Goal: Communication & Community: Answer question/provide support

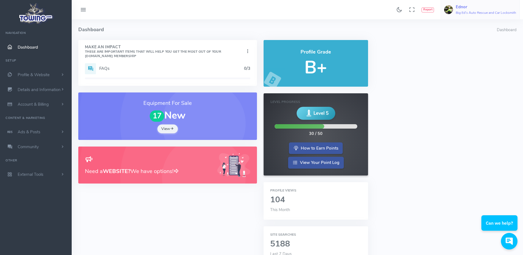
click at [472, 12] on h6 "Big Ed's Auto Rescue and Car Locksmith" at bounding box center [486, 13] width 60 height 4
click at [491, 52] on span "Switch Companies" at bounding box center [495, 53] width 33 height 6
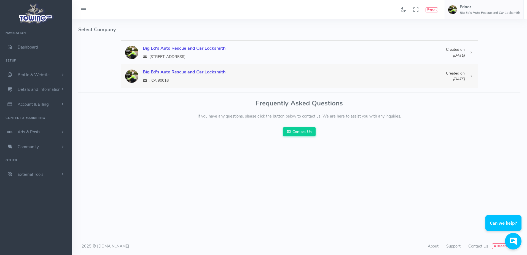
click at [211, 73] on div "Big Ed's Auto Rescue and Car Locksmith" at bounding box center [294, 72] width 303 height 7
click at [210, 73] on div "Big Ed's Auto Rescue and Car Locksmith" at bounding box center [294, 72] width 303 height 7
click at [209, 72] on div "Big Ed's Auto Rescue and Car Locksmith" at bounding box center [294, 72] width 303 height 7
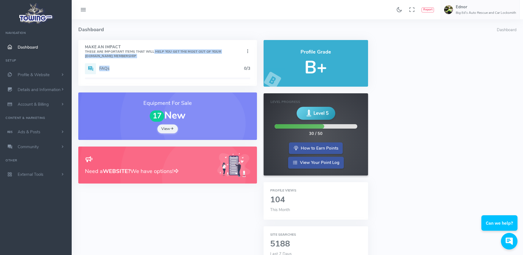
drag, startPoint x: 149, startPoint y: 73, endPoint x: 155, endPoint y: 50, distance: 24.0
click at [155, 50] on div "Make An Impact These are important items that will help you get the most out of…" at bounding box center [167, 63] width 179 height 46
drag, startPoint x: 155, startPoint y: 50, endPoint x: 145, endPoint y: 34, distance: 18.7
click at [145, 34] on h4 "Dashboard" at bounding box center [287, 29] width 418 height 21
click at [136, 72] on div "FAQs 0/3" at bounding box center [167, 68] width 165 height 11
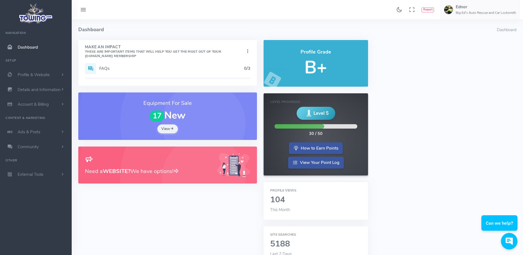
click at [286, 201] on h2 "104" at bounding box center [315, 199] width 91 height 9
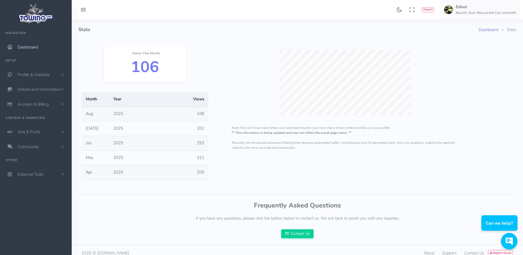
click at [38, 49] on link "Dashboard" at bounding box center [36, 47] width 72 height 15
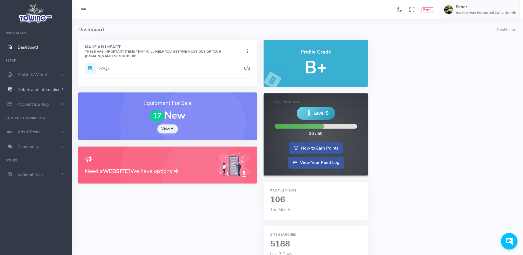
click at [48, 90] on span "Details and Information" at bounding box center [39, 90] width 43 height 6
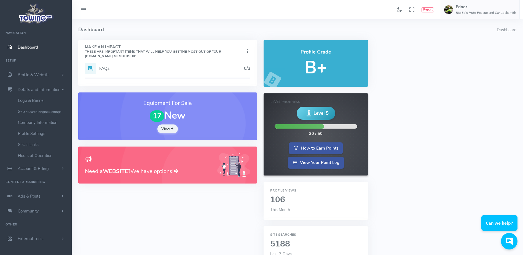
click at [125, 24] on h4 "Dashboard" at bounding box center [287, 29] width 418 height 21
click at [31, 73] on span "Profile & Website" at bounding box center [34, 75] width 32 height 6
click at [36, 84] on link "Homepage Content" at bounding box center [43, 85] width 58 height 11
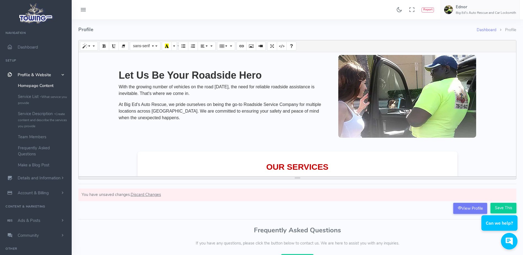
click at [216, 26] on h4 "Profile" at bounding box center [277, 29] width 398 height 21
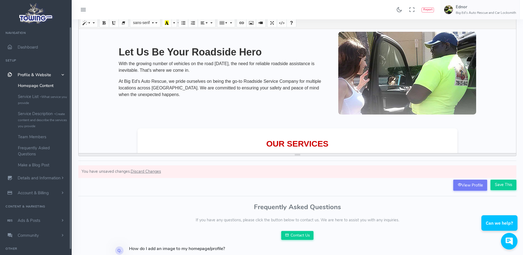
click at [168, 81] on p "At Big Ed's Auto Rescue, we pride ourselves on being the go-to Roadside Service…" at bounding box center [224, 88] width 211 height 20
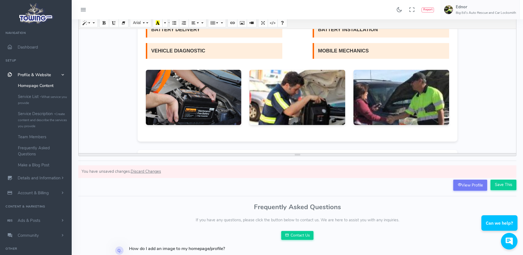
scroll to position [207, 0]
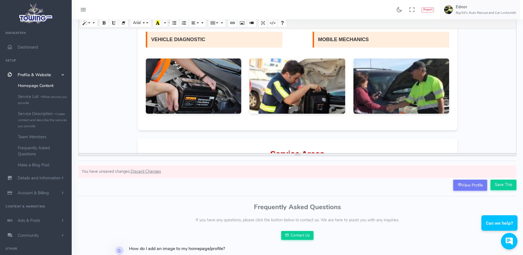
drag, startPoint x: 464, startPoint y: 187, endPoint x: 416, endPoint y: 233, distance: 66.3
click at [416, 233] on div "Frequently Asked Questions If you have any questions, please click the button b…" at bounding box center [297, 221] width 438 height 36
click at [469, 189] on link "View Profile" at bounding box center [470, 184] width 34 height 11
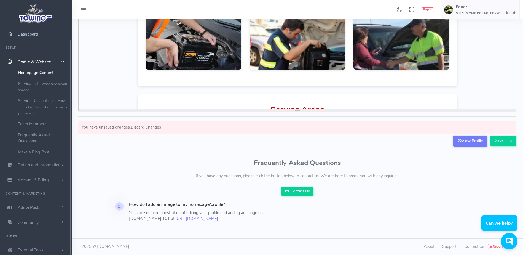
click at [24, 36] on span "Dashboard" at bounding box center [28, 34] width 20 height 6
click at [25, 33] on span "Dashboard" at bounding box center [28, 34] width 20 height 6
click at [39, 206] on span "Ads & Posts" at bounding box center [29, 208] width 23 height 6
click at [31, 144] on link "Help Wanted Ads" at bounding box center [43, 142] width 58 height 11
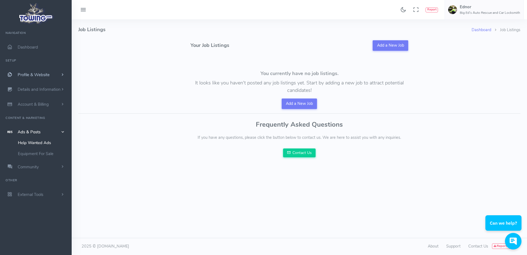
click at [48, 72] on span "Profile & Website" at bounding box center [34, 75] width 32 height 6
click at [45, 85] on link "Homepage Content" at bounding box center [43, 85] width 58 height 11
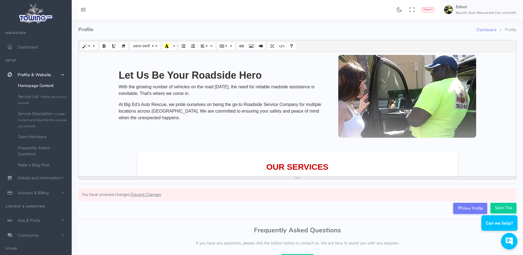
click at [265, 27] on h4 "Profile" at bounding box center [277, 29] width 398 height 21
click at [58, 193] on link "Account & Billing" at bounding box center [36, 192] width 72 height 15
click at [61, 105] on span "scrollable content" at bounding box center [63, 104] width 6 height 5
click at [105, 17] on div "Found 17 results Analytics Report Users Erwin Brown" at bounding box center [297, 9] width 451 height 19
click at [46, 148] on link "Community" at bounding box center [36, 146] width 72 height 15
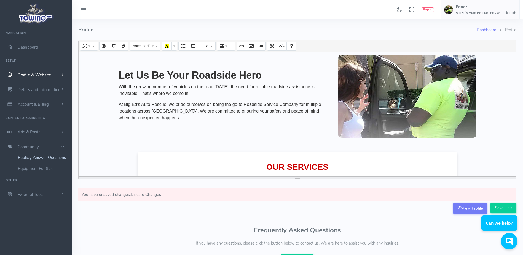
click at [46, 158] on link "Publicly Answer Questions" at bounding box center [43, 157] width 58 height 11
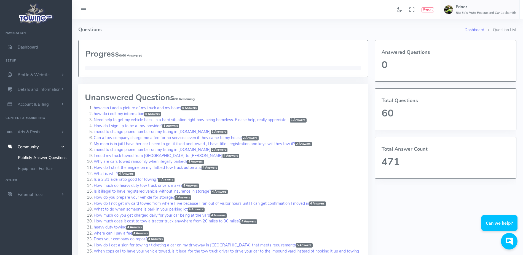
click at [100, 20] on h4 "Questions" at bounding box center [271, 29] width 386 height 21
